Goal: Register for event/course

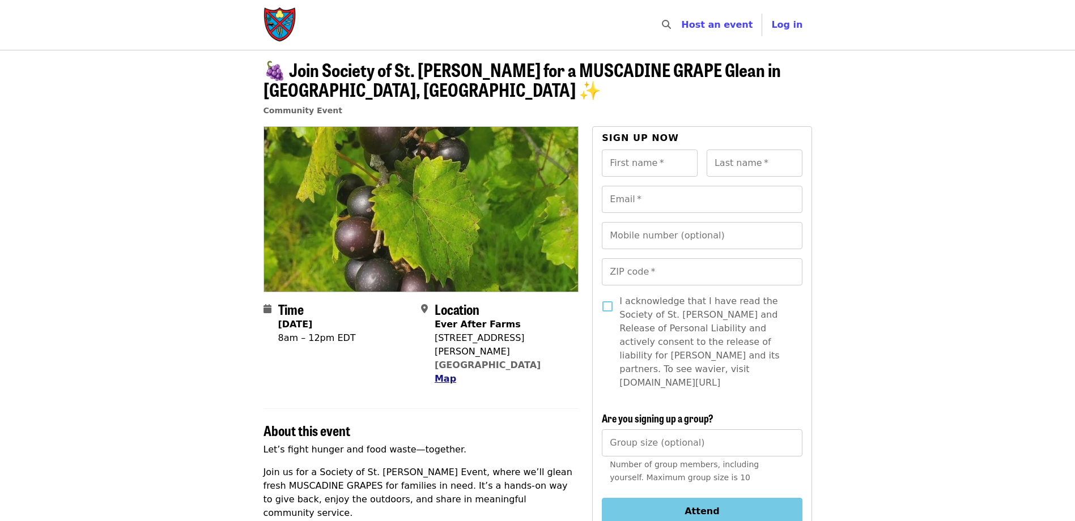
click at [439, 373] on span "Map" at bounding box center [446, 378] width 22 height 11
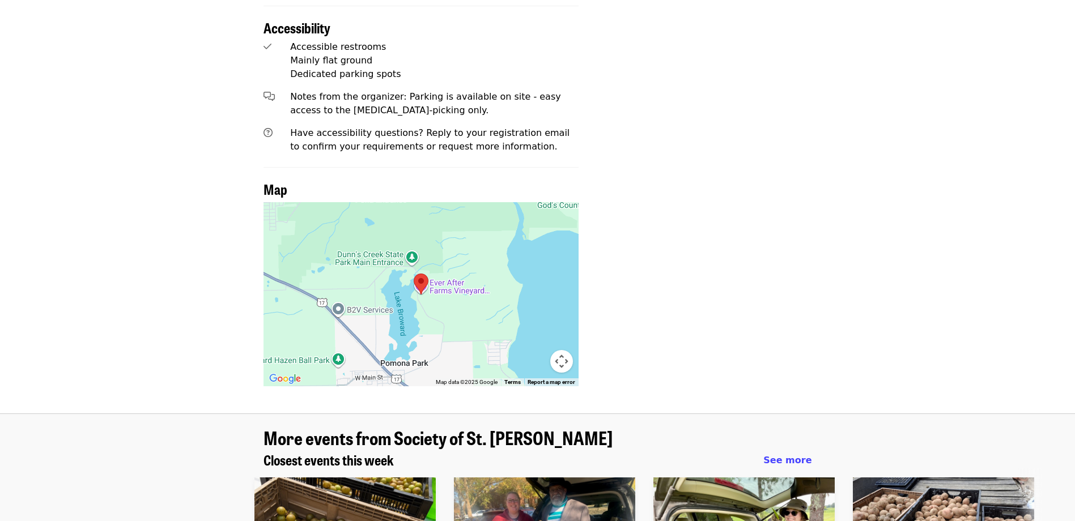
scroll to position [1126, 0]
click at [422, 278] on div at bounding box center [421, 295] width 316 height 184
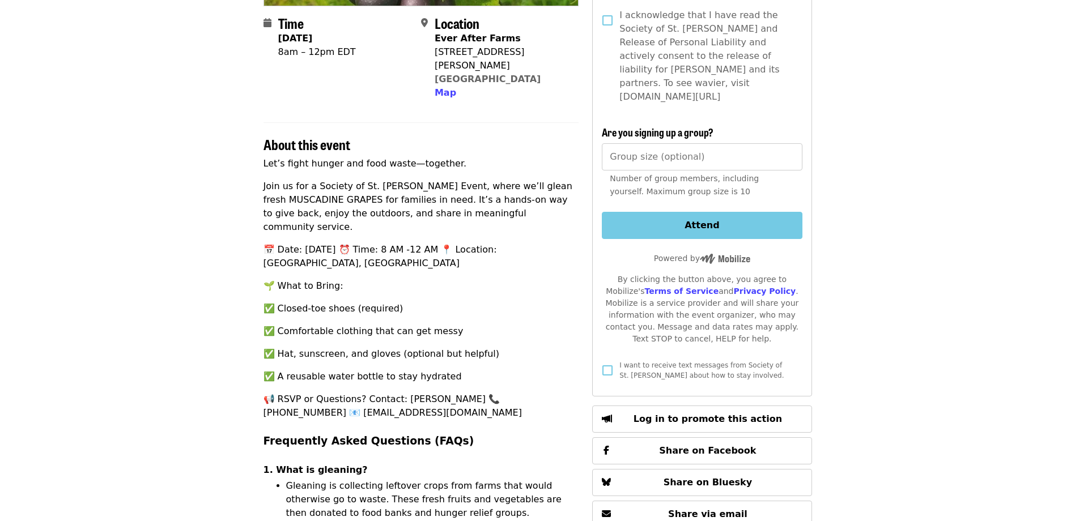
scroll to position [277, 0]
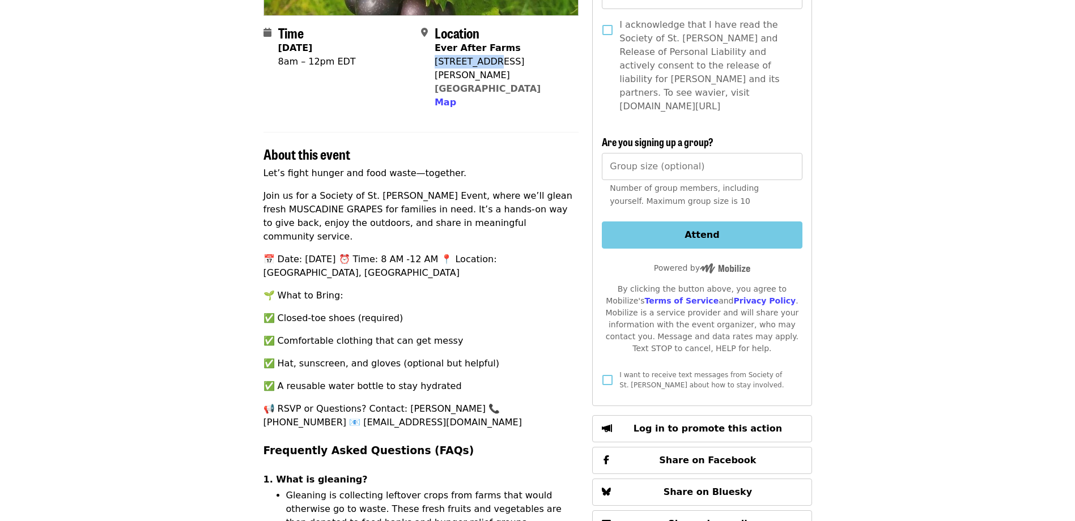
drag, startPoint x: 485, startPoint y: 62, endPoint x: 435, endPoint y: 63, distance: 49.9
click at [435, 63] on div "[STREET_ADDRESS][PERSON_NAME]" at bounding box center [502, 68] width 135 height 27
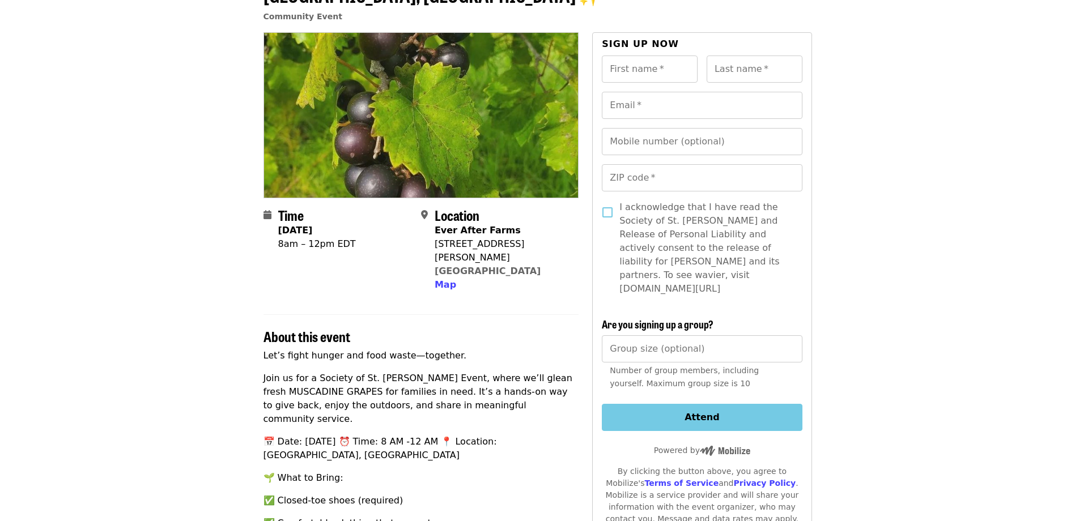
scroll to position [113, 0]
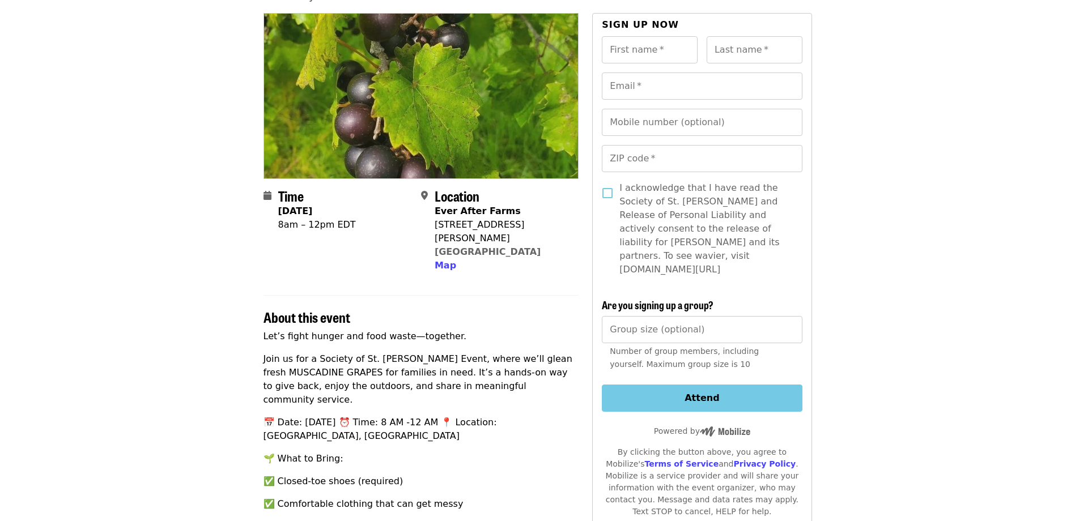
click at [340, 354] on p "Join us for a Society of St. [PERSON_NAME] Event, where we’ll glean fresh MUSCA…" at bounding box center [421, 379] width 316 height 54
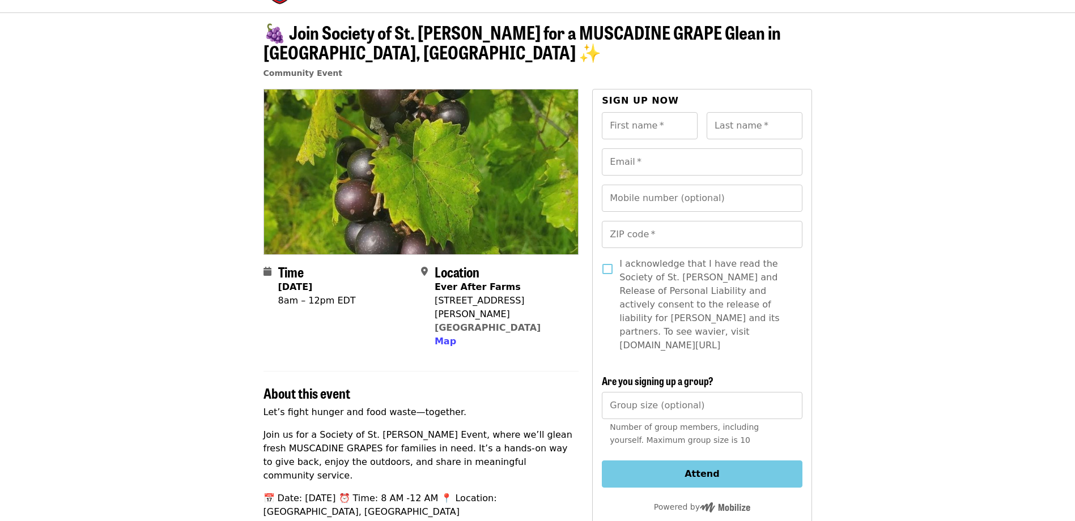
scroll to position [57, 0]
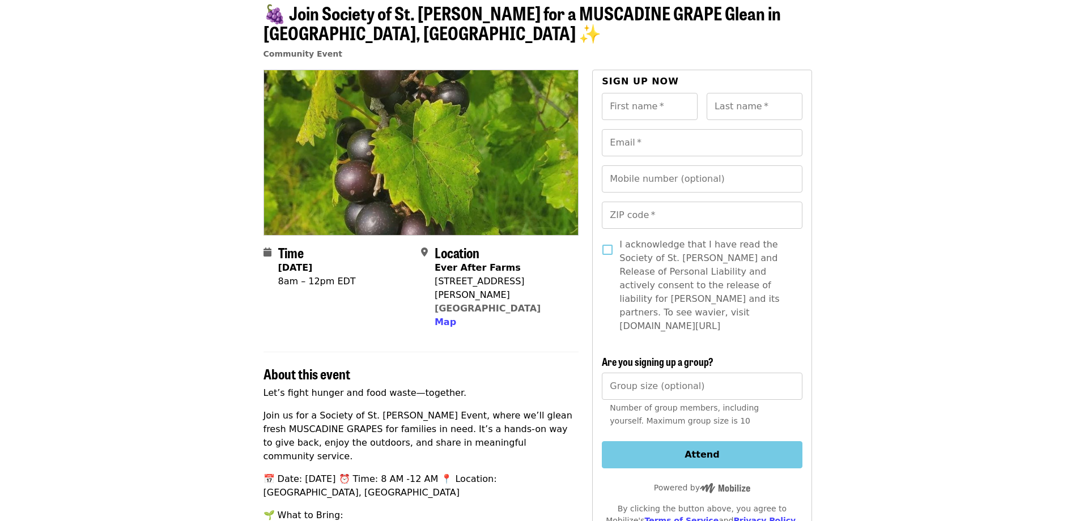
click at [424, 415] on p "Join us for a Society of St. [PERSON_NAME] Event, where we’ll glean fresh MUSCA…" at bounding box center [421, 436] width 316 height 54
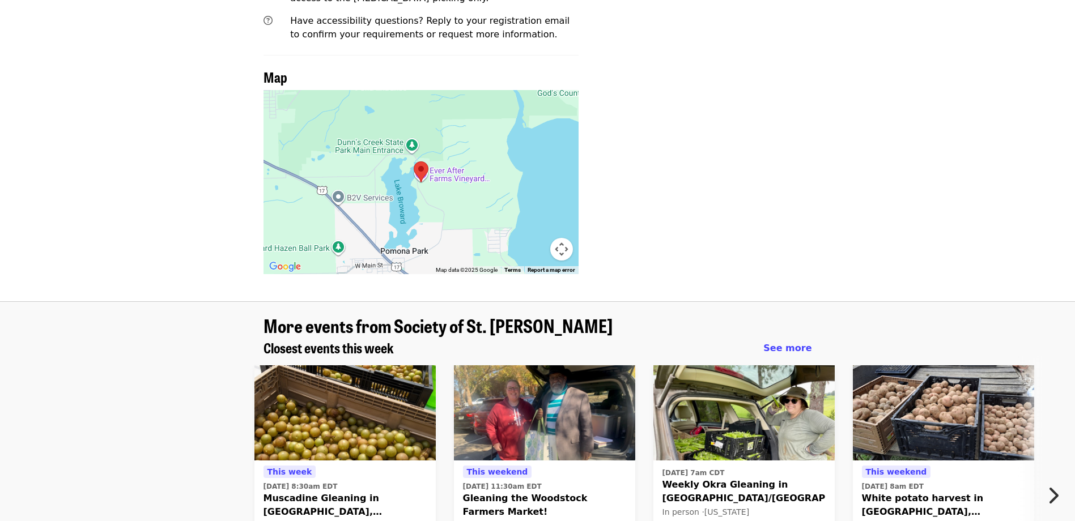
scroll to position [1303, 0]
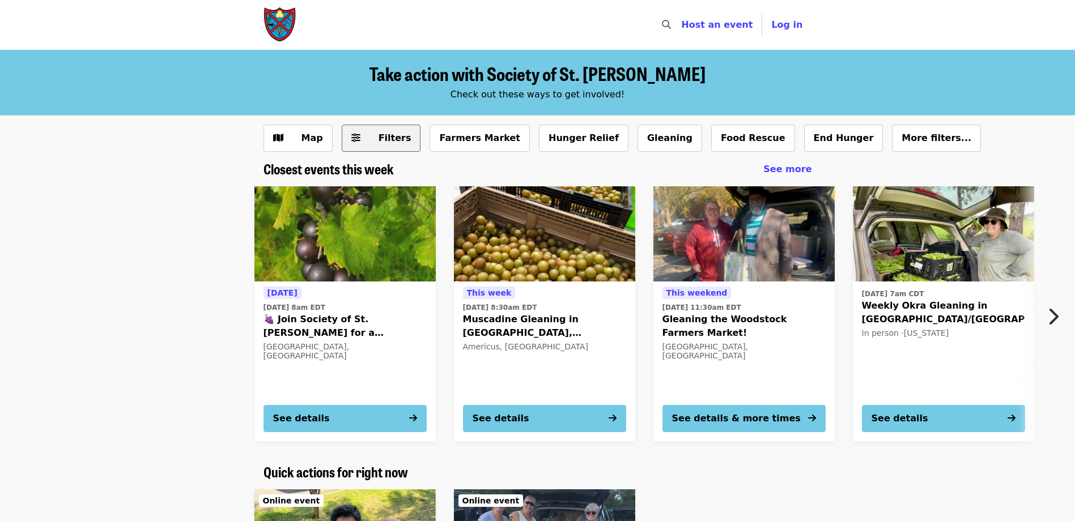
click at [402, 138] on button "Filters" at bounding box center [381, 138] width 79 height 27
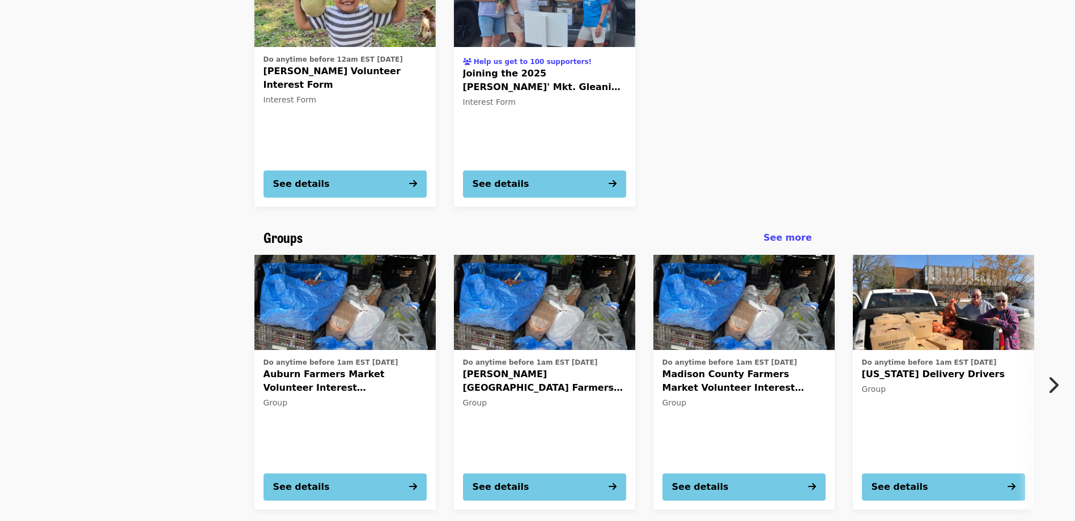
scroll to position [1190, 0]
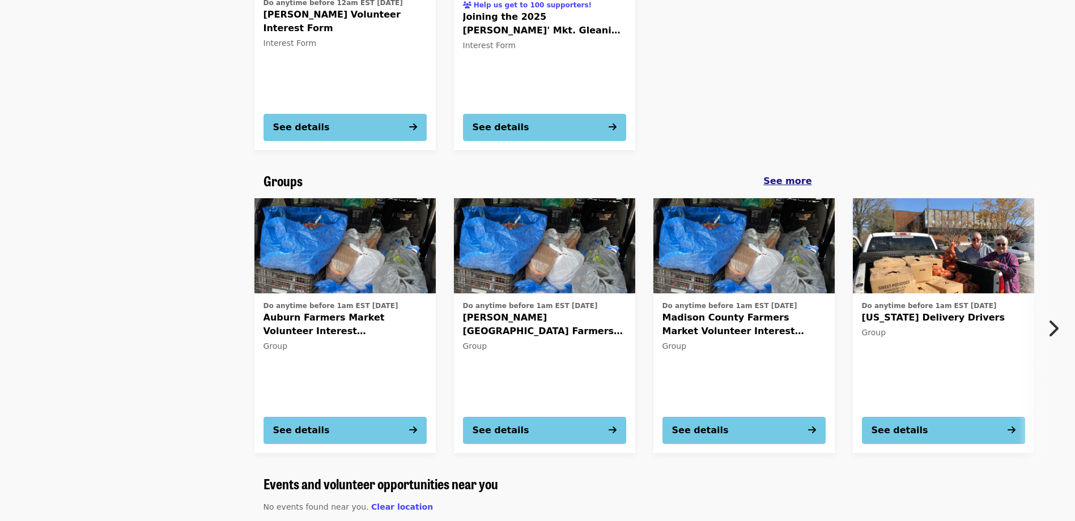
click at [797, 186] on span "See more" at bounding box center [787, 181] width 48 height 11
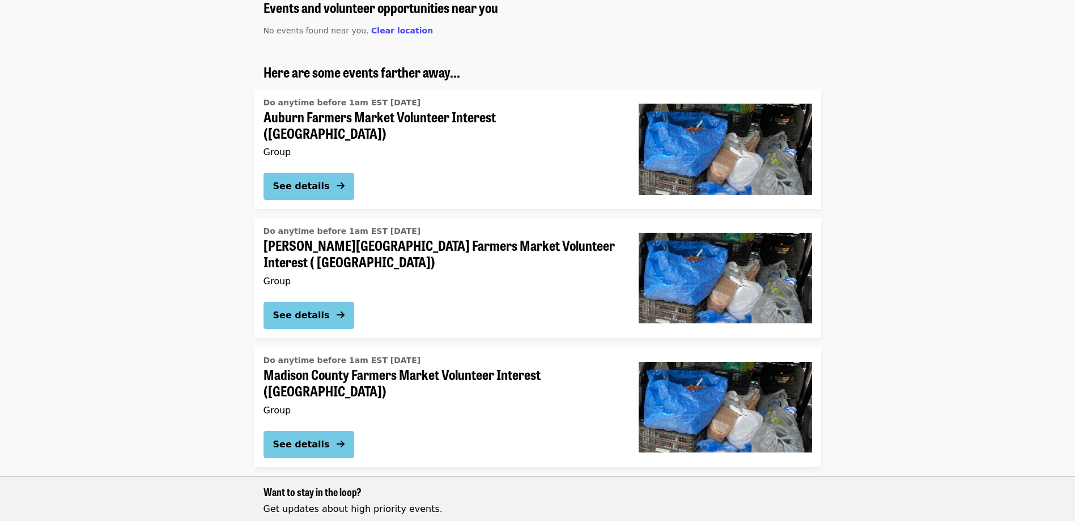
scroll to position [227, 0]
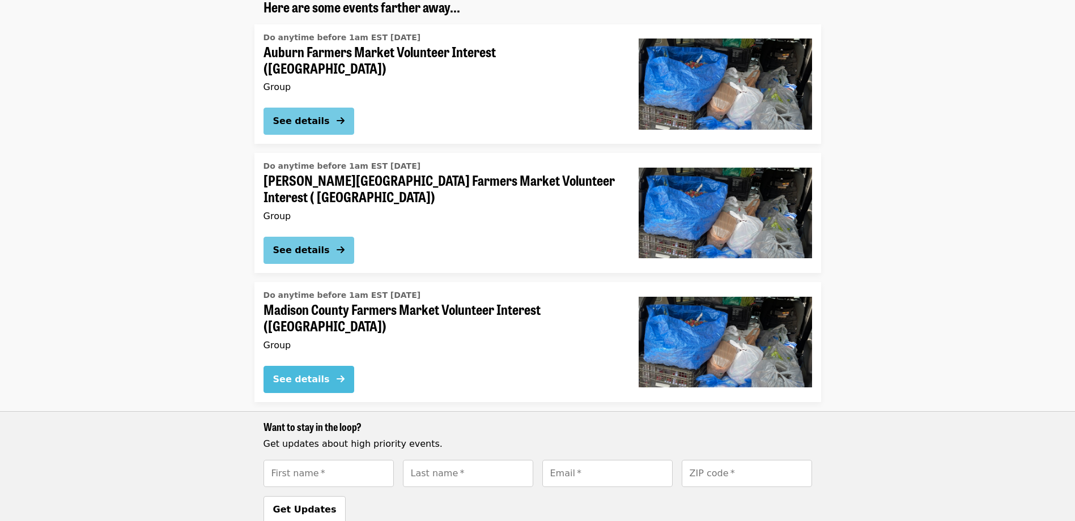
click at [313, 373] on div "See details" at bounding box center [301, 380] width 57 height 14
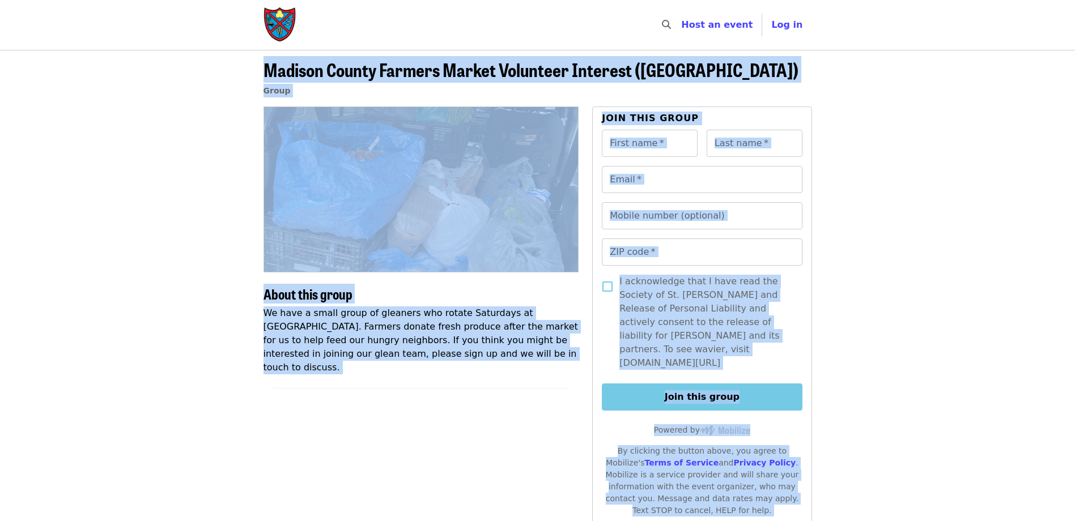
click at [532, 312] on p "We have a small group of gleaners who rotate Saturdays at [GEOGRAPHIC_DATA]. Fa…" at bounding box center [421, 341] width 316 height 68
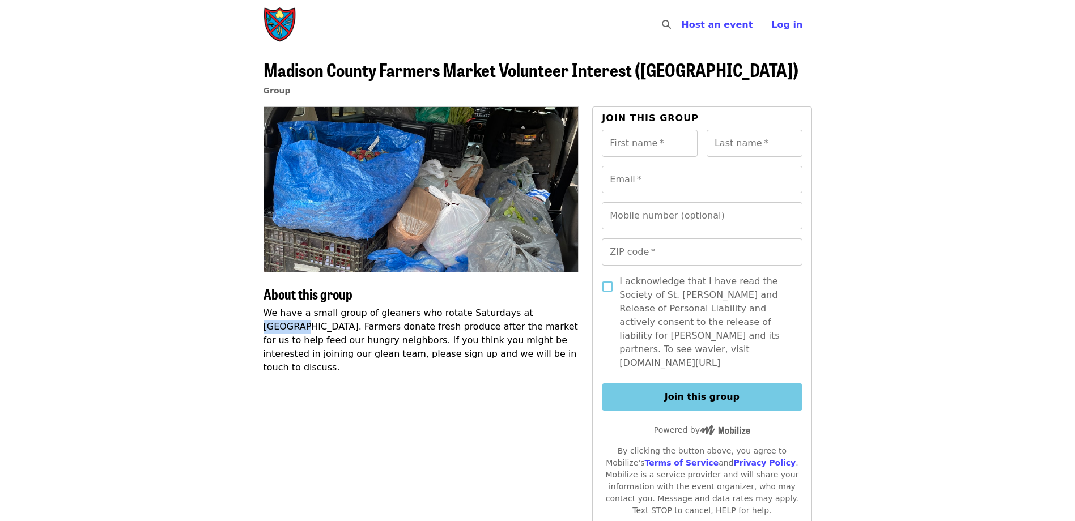
click at [532, 312] on p "We have a small group of gleaners who rotate Saturdays at [GEOGRAPHIC_DATA]. Fa…" at bounding box center [421, 341] width 316 height 68
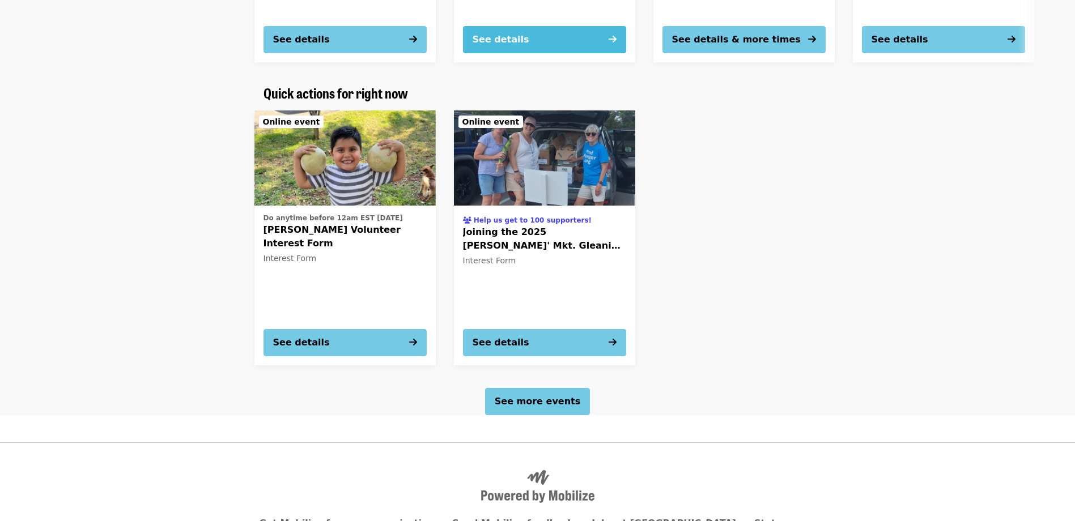
scroll to position [1077, 0]
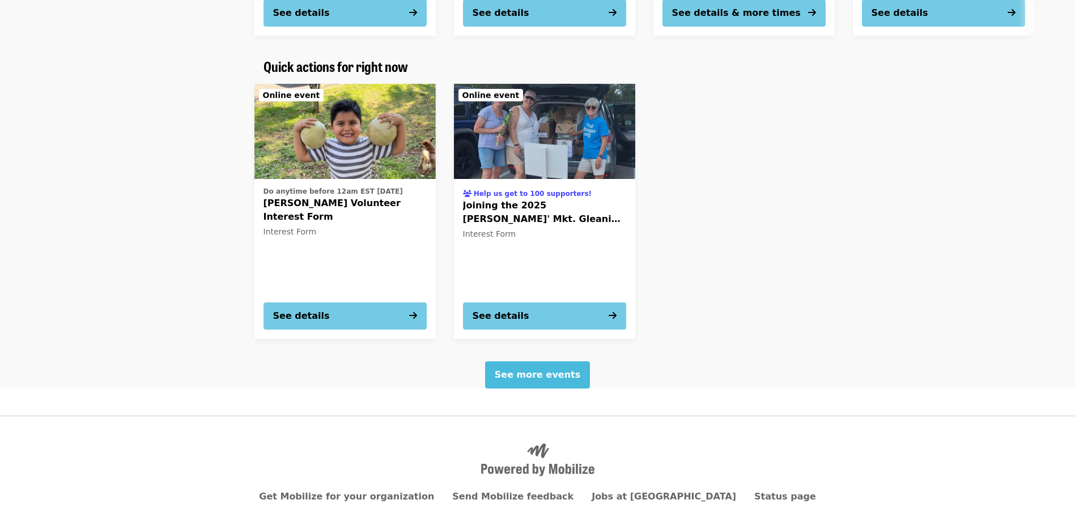
click at [515, 369] on span "See more events" at bounding box center [538, 374] width 86 height 11
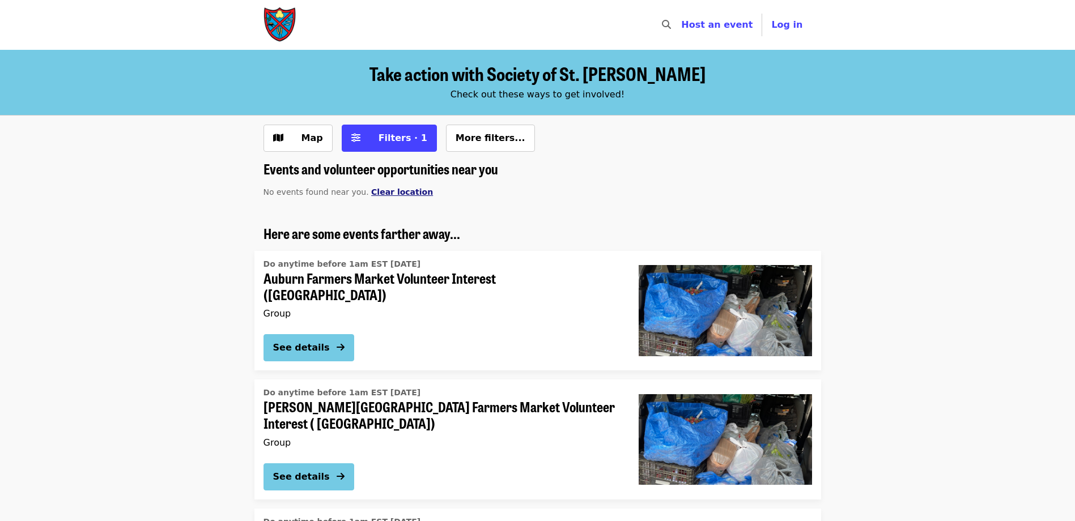
click at [391, 194] on span "Clear location" at bounding box center [402, 192] width 62 height 9
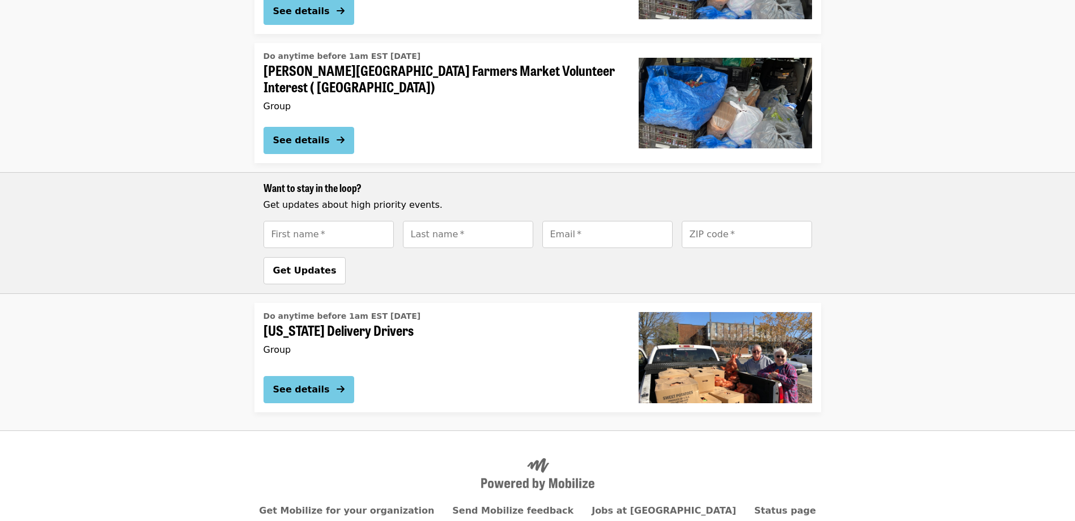
scroll to position [388, 0]
